Goal: Task Accomplishment & Management: Complete application form

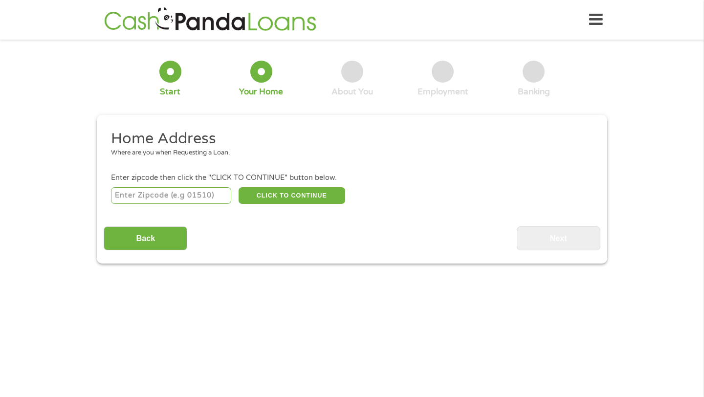
click at [145, 201] on input "number" at bounding box center [171, 195] width 121 height 17
type input "95122"
select select "[US_STATE]"
click at [320, 203] on button "CLICK TO CONTINUE" at bounding box center [292, 195] width 107 height 17
type input "95122"
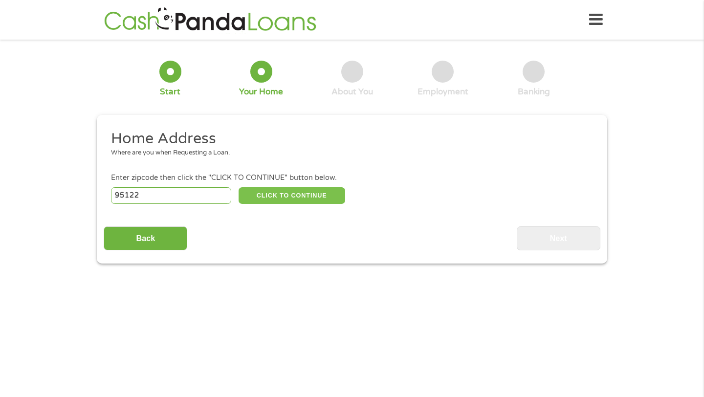
type input "[GEOGRAPHIC_DATA][PERSON_NAME]"
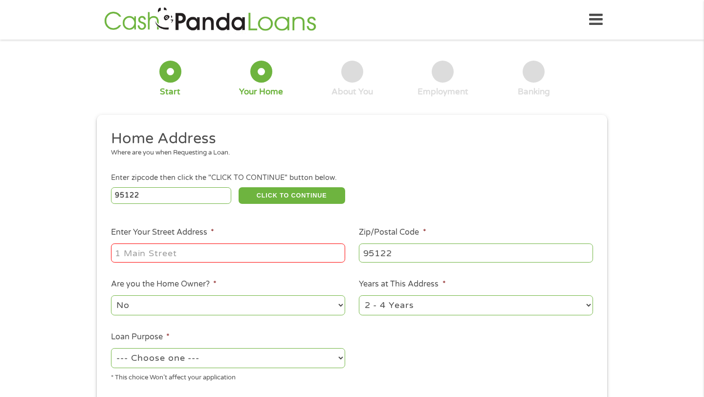
click at [242, 255] on input "Enter Your Street Address *" at bounding box center [228, 252] width 234 height 19
type input "[STREET_ADDRESS][PERSON_NAME]"
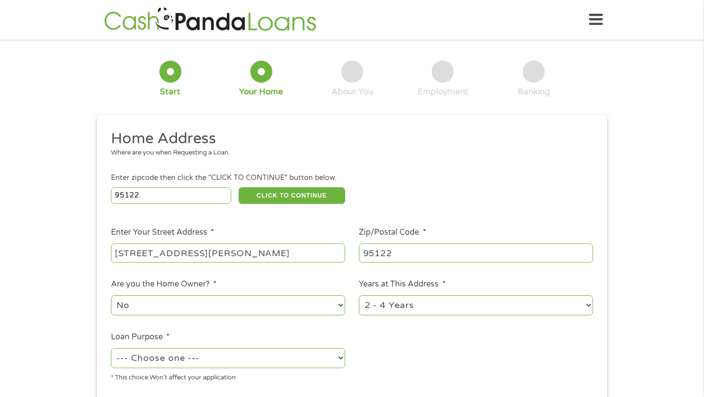
click at [230, 306] on select "No Yes" at bounding box center [228, 305] width 234 height 20
click at [111, 296] on select "No Yes" at bounding box center [228, 305] width 234 height 20
click at [432, 309] on select "1 Year or less 1 - 2 Years 2 - 4 Years Over 4 Years" at bounding box center [476, 305] width 234 height 20
select select "60months"
click at [359, 296] on select "1 Year or less 1 - 2 Years 2 - 4 Years Over 4 Years" at bounding box center [476, 305] width 234 height 20
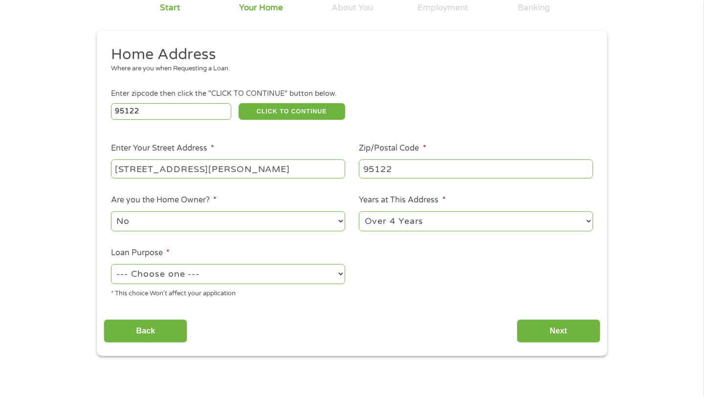
scroll to position [113, 0]
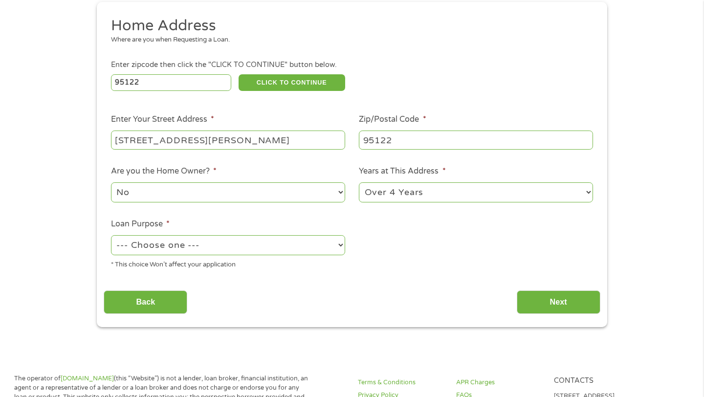
click at [293, 253] on select "--- Choose one --- Pay Bills Debt Consolidation Home Improvement Major Purchase…" at bounding box center [228, 245] width 234 height 20
select select "paybills"
click at [111, 236] on select "--- Choose one --- Pay Bills Debt Consolidation Home Improvement Major Purchase…" at bounding box center [228, 245] width 234 height 20
click at [550, 307] on input "Next" at bounding box center [559, 302] width 84 height 24
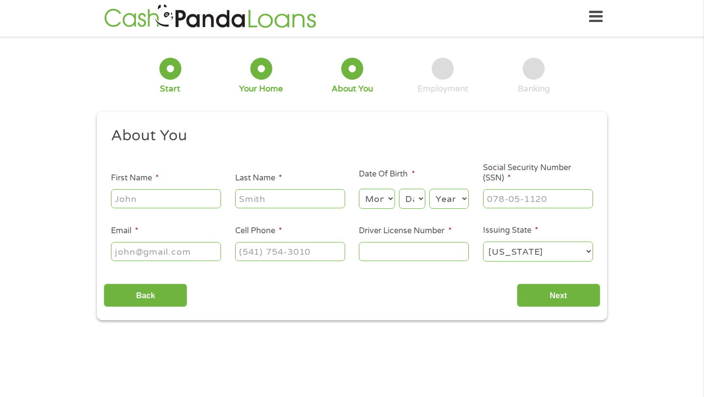
scroll to position [0, 0]
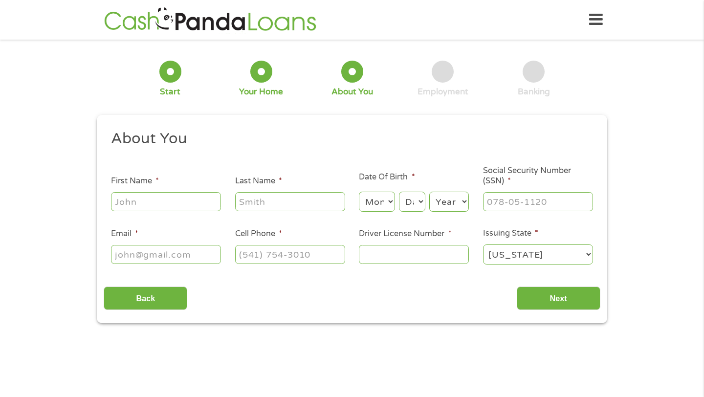
click at [122, 201] on input "First Name *" at bounding box center [166, 201] width 110 height 19
type input "Janessa"
type input "[PERSON_NAME]"
click at [367, 208] on select "Month 1 2 3 4 5 6 7 8 9 10 11 12" at bounding box center [377, 202] width 36 height 20
select select "5"
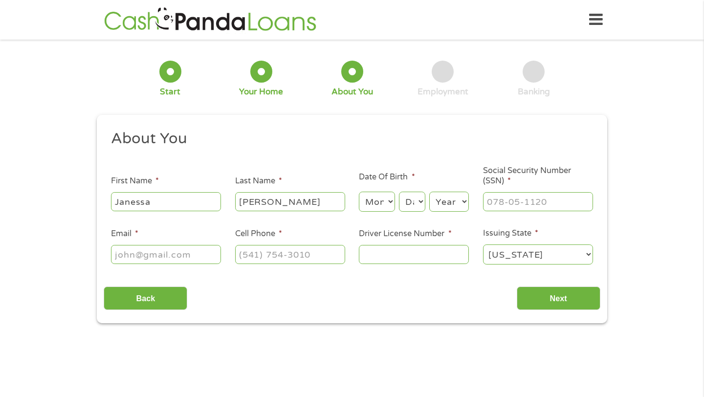
click at [359, 192] on select "Month 1 2 3 4 5 6 7 8 9 10 11 12" at bounding box center [377, 202] width 36 height 20
click at [409, 208] on select "Day 1 2 3 4 5 6 7 8 9 10 11 12 13 14 15 16 17 18 19 20 21 22 23 24 25 26 27 28 …" at bounding box center [412, 202] width 26 height 20
select select "19"
click at [399, 192] on select "Day 1 2 3 4 5 6 7 8 9 10 11 12 13 14 15 16 17 18 19 20 21 22 23 24 25 26 27 28 …" at bounding box center [412, 202] width 26 height 20
click at [438, 214] on ul "About You This field is hidden when viewing the form Title * --- Choose one ---…" at bounding box center [352, 201] width 496 height 144
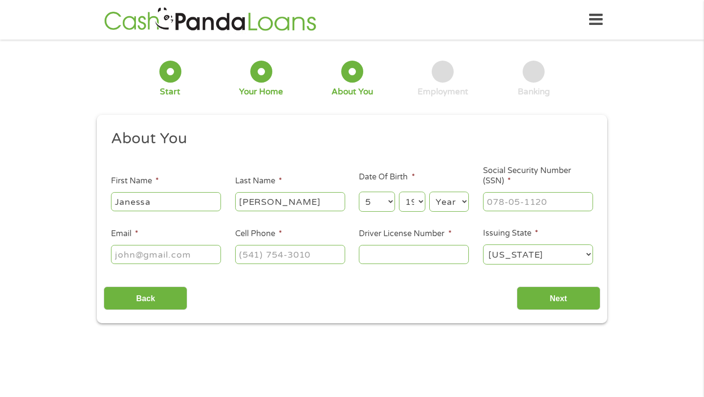
click at [440, 209] on select "Year [DATE] 2006 2005 2004 2003 2002 2001 2000 1999 1998 1997 1996 1995 1994 19…" at bounding box center [449, 202] width 40 height 20
select select "1996"
click at [429, 192] on select "Year [DATE] 2006 2005 2004 2003 2002 2001 2000 1999 1998 1997 1996 1995 1994 19…" at bounding box center [449, 202] width 40 height 20
click at [514, 205] on input "___-__-____" at bounding box center [538, 201] width 110 height 19
type input "611-90-0589"
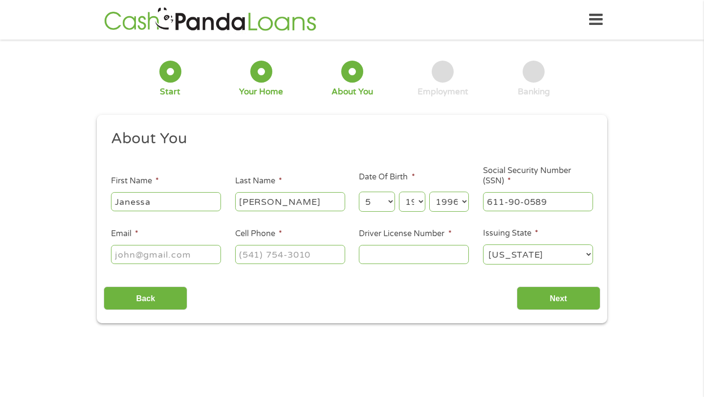
click at [146, 257] on input "Email *" at bounding box center [166, 254] width 110 height 19
type input "[EMAIL_ADDRESS][DOMAIN_NAME]"
type input "[PHONE_NUMBER]"
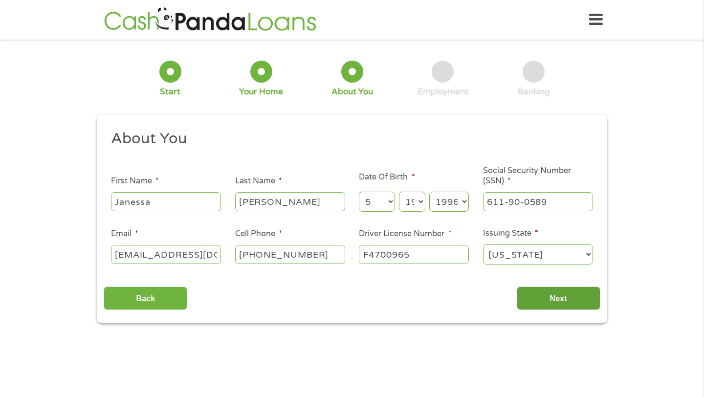
type input "F4700965"
click at [544, 300] on input "Next" at bounding box center [559, 298] width 84 height 24
click at [558, 299] on input "Next" at bounding box center [559, 298] width 84 height 24
click at [558, 302] on input "Next" at bounding box center [559, 298] width 84 height 24
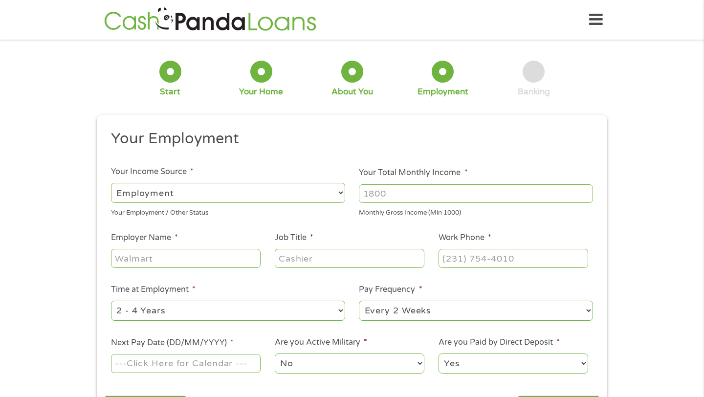
click at [504, 186] on input "Your Total Monthly Income *" at bounding box center [476, 193] width 234 height 19
type input "6200"
click at [193, 248] on div at bounding box center [186, 258] width 150 height 22
click at [193, 263] on input "Employer Name *" at bounding box center [186, 258] width 150 height 19
type input "I"
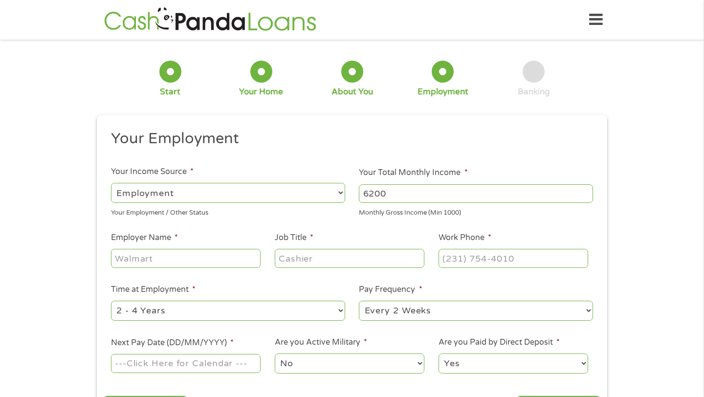
type input "H"
type input "IHSS"
click at [291, 265] on input "Job Title *" at bounding box center [350, 258] width 150 height 19
type input "caregiver"
click at [473, 265] on input "(___) ___-____" at bounding box center [514, 258] width 150 height 19
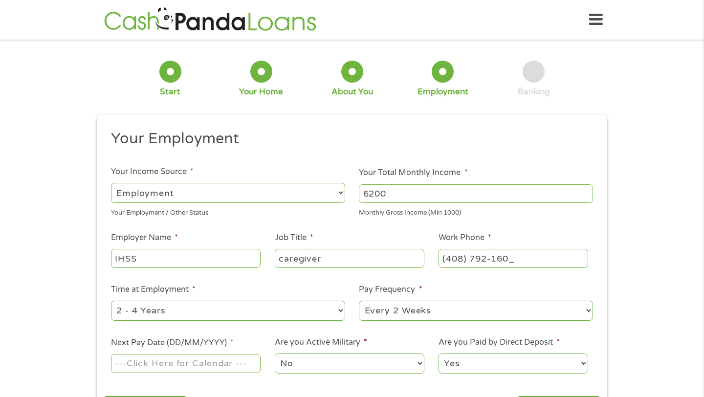
type input "[PHONE_NUMBER]"
click at [287, 321] on div "--- Choose one --- 1 Year or less 1 - 2 Years 2 - 4 Years Over 4 Years" at bounding box center [228, 310] width 234 height 23
click at [288, 315] on select "--- Choose one --- 1 Year or less 1 - 2 Years 2 - 4 Years Over 4 Years" at bounding box center [228, 311] width 234 height 20
select select "60months"
click at [111, 301] on select "--- Choose one --- 1 Year or less 1 - 2 Years 2 - 4 Years Over 4 Years" at bounding box center [228, 311] width 234 height 20
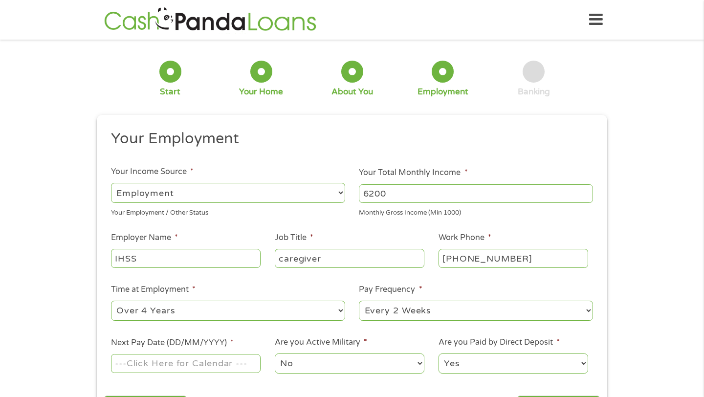
click at [207, 357] on input "Next Pay Date (DD/MM/YYYY) *" at bounding box center [186, 363] width 150 height 19
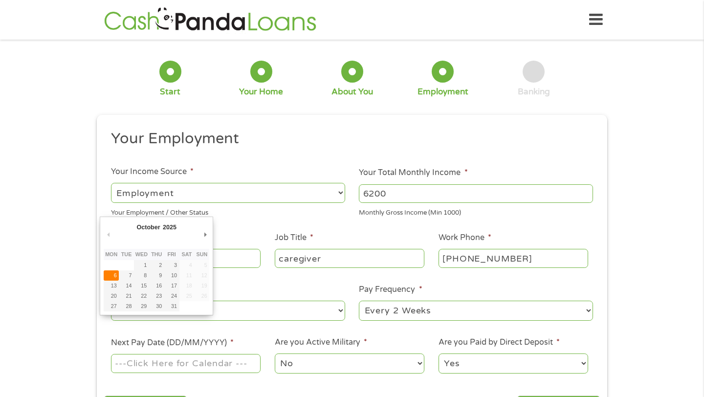
type input "[DATE]"
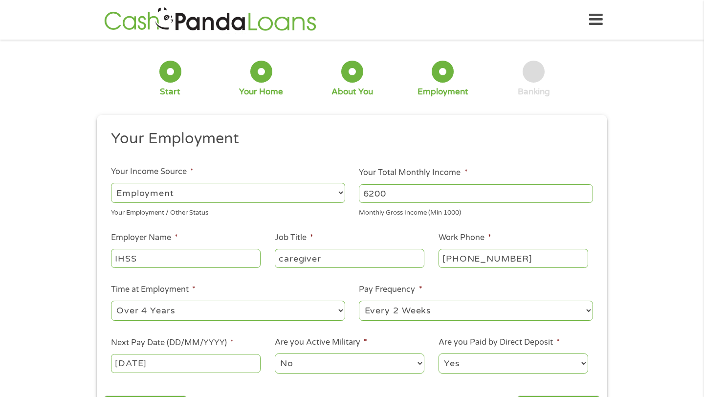
click at [310, 367] on select "No Yes" at bounding box center [350, 363] width 150 height 20
click at [275, 353] on select "No Yes" at bounding box center [350, 363] width 150 height 20
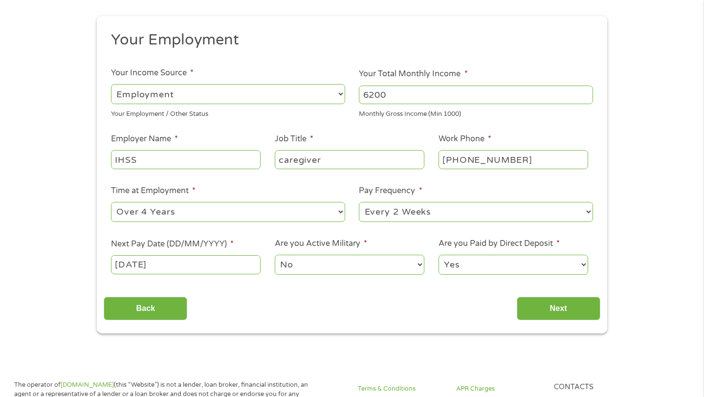
scroll to position [104, 0]
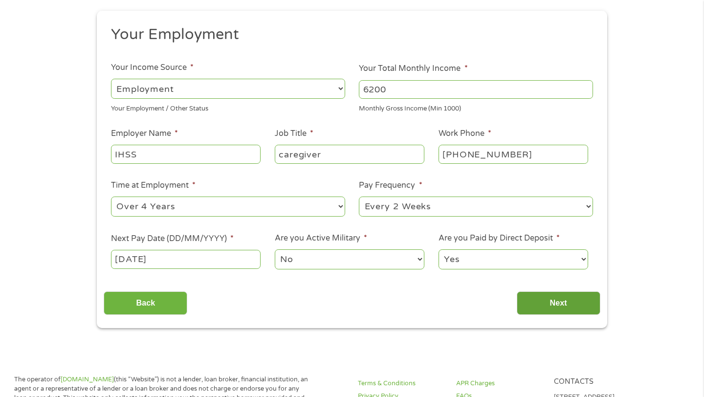
click at [566, 302] on input "Next" at bounding box center [559, 303] width 84 height 24
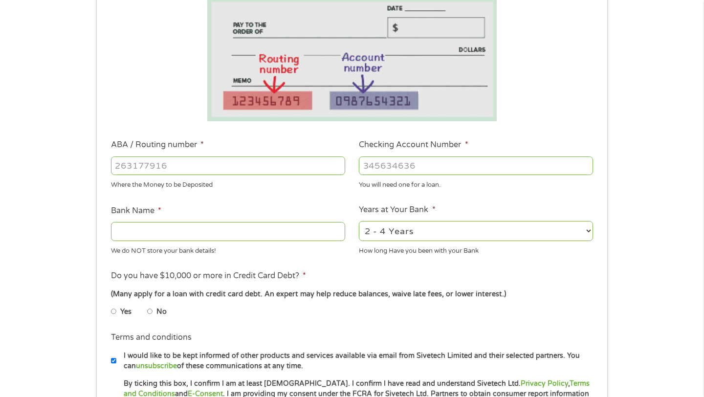
scroll to position [203, 0]
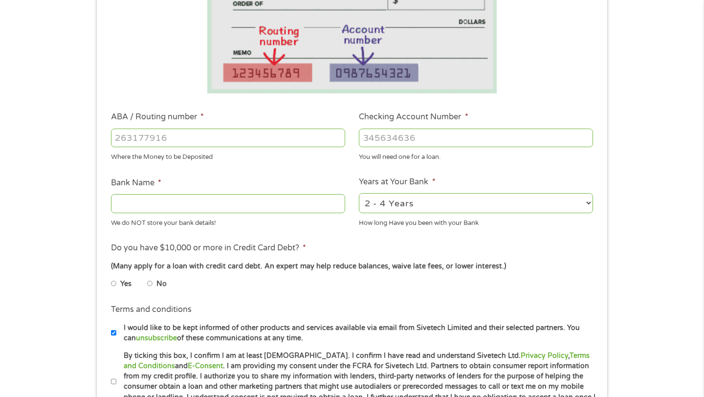
click at [150, 284] on input "No" at bounding box center [150, 284] width 6 height 16
radio input "true"
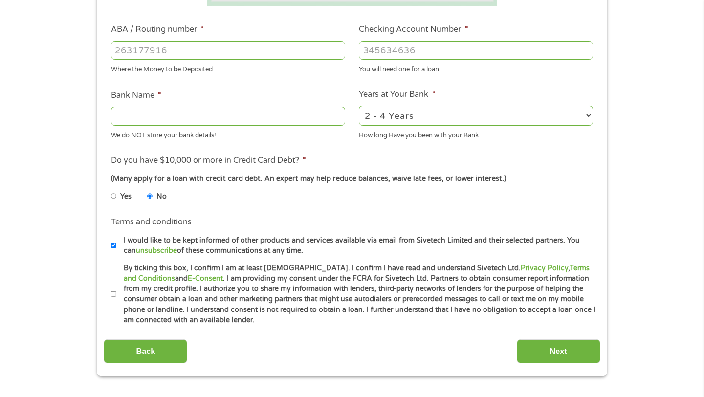
scroll to position [293, 0]
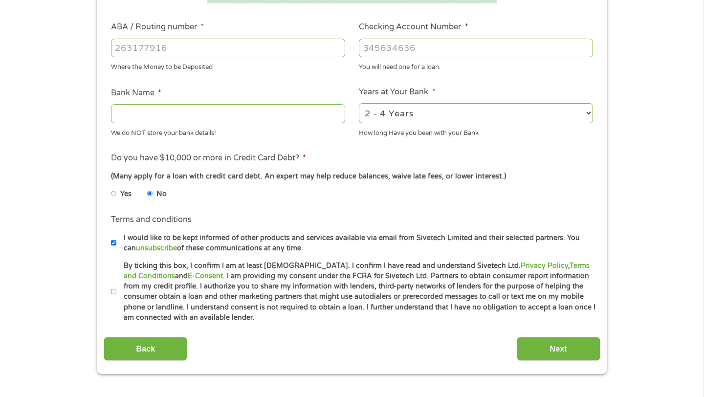
click at [114, 291] on input "By ticking this box, I confirm I am at least [DEMOGRAPHIC_DATA]. I confirm I ha…" at bounding box center [114, 292] width 6 height 16
checkbox input "true"
click at [113, 243] on input "I would like to be kept informed of other products and services available via e…" at bounding box center [114, 243] width 6 height 16
checkbox input "false"
click at [181, 115] on input "Bank Name *" at bounding box center [228, 113] width 234 height 19
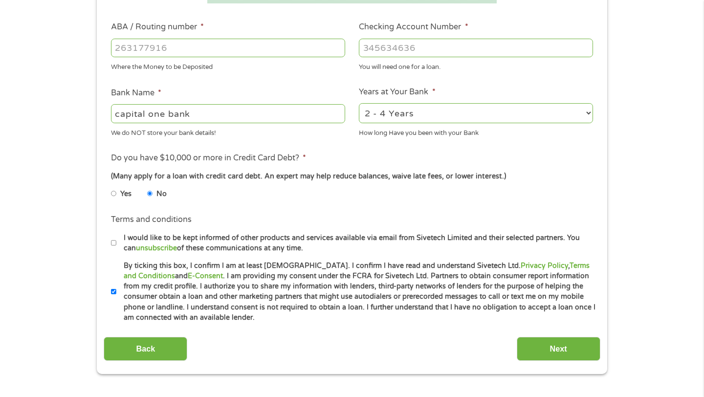
type input "capital one bank"
click at [141, 40] on input "ABA / Routing number *" at bounding box center [228, 48] width 234 height 19
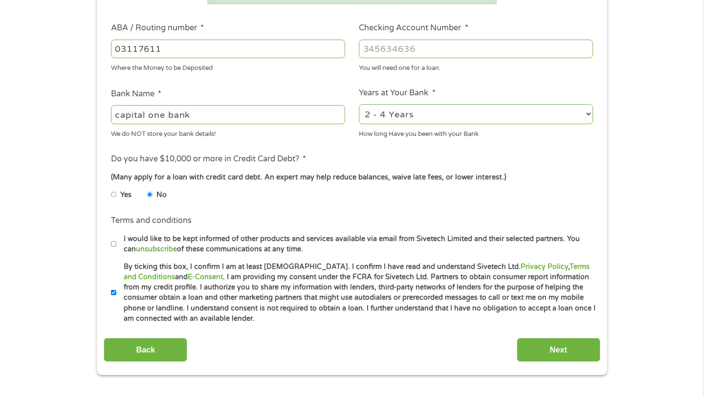
type input "031176110"
type input "CAPITAL ONE NA"
type input "031176110"
click at [406, 51] on input "Checking Account Number *" at bounding box center [476, 49] width 234 height 19
drag, startPoint x: 406, startPoint y: 51, endPoint x: 660, endPoint y: 128, distance: 265.6
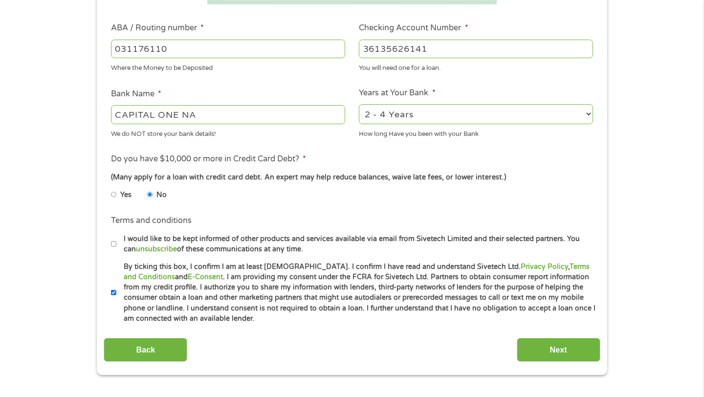
click at [654, 122] on div "1 Start 2 Your Home 3 About You 4 Employment 5 Banking 6 This field is hidden w…" at bounding box center [352, 65] width 704 height 620
type input "36135626141"
click at [558, 338] on input "Next" at bounding box center [559, 350] width 84 height 24
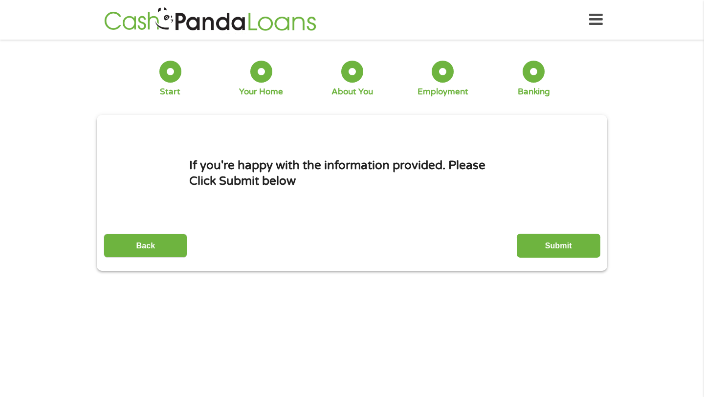
scroll to position [0, 0]
click at [572, 245] on input "Submit" at bounding box center [559, 246] width 84 height 24
